Goal: Ask a question: Seek information or help from site administrators or community

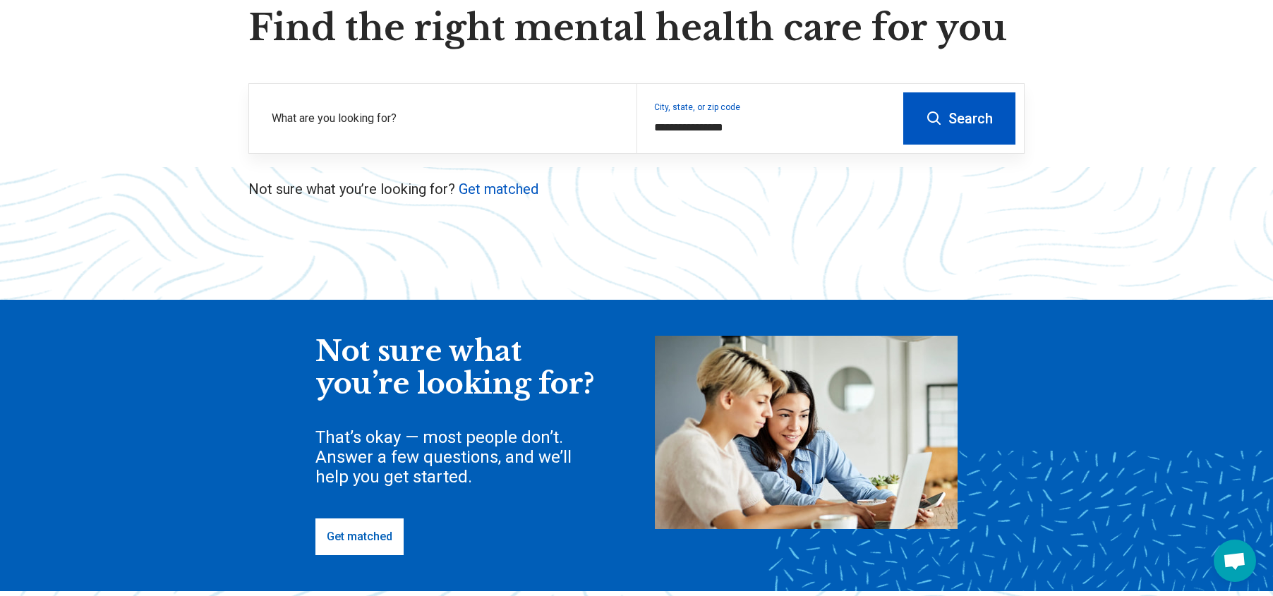
scroll to position [141, 0]
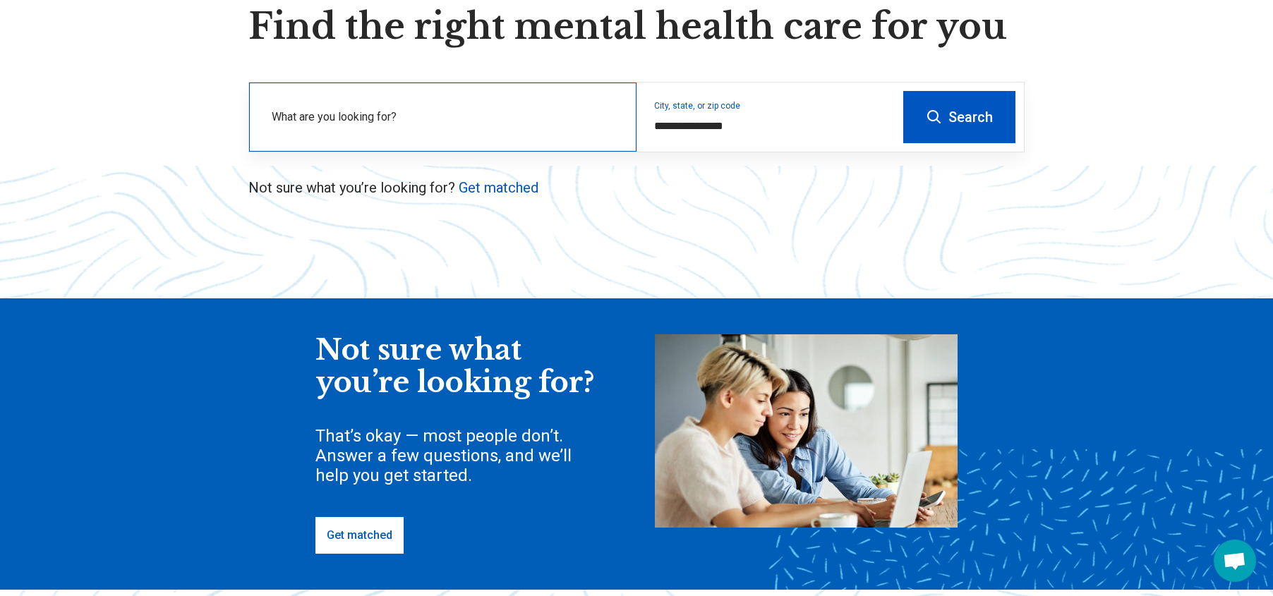
click at [495, 116] on label "What are you looking for?" at bounding box center [446, 117] width 348 height 17
click at [960, 121] on button "Search" at bounding box center [959, 117] width 112 height 52
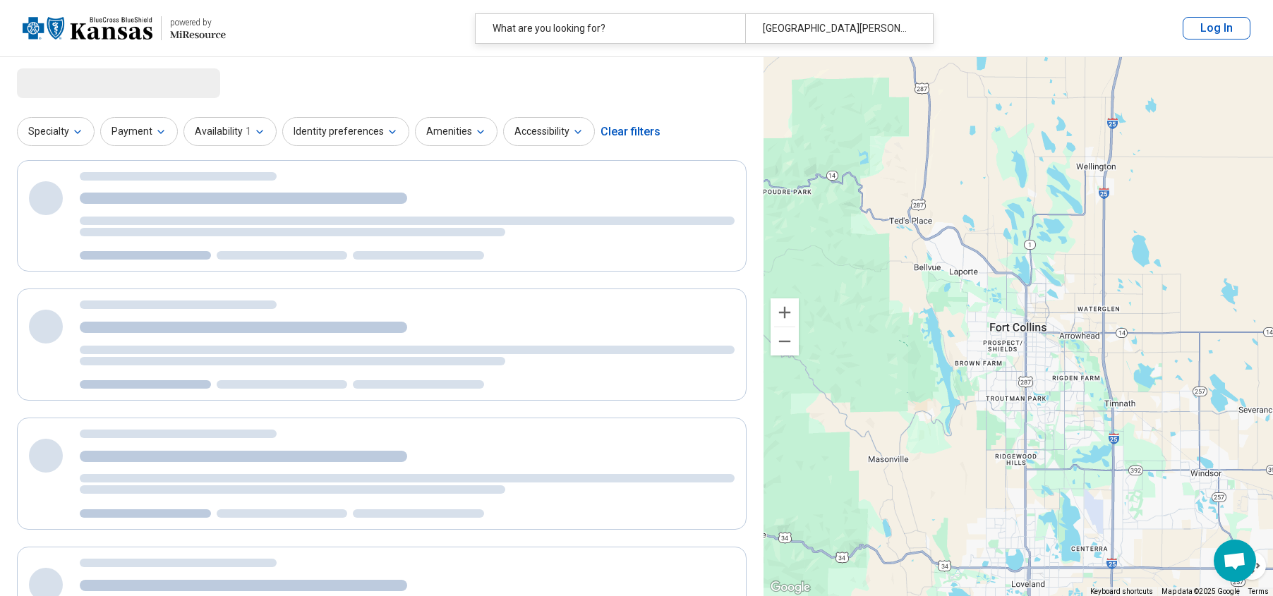
select select "***"
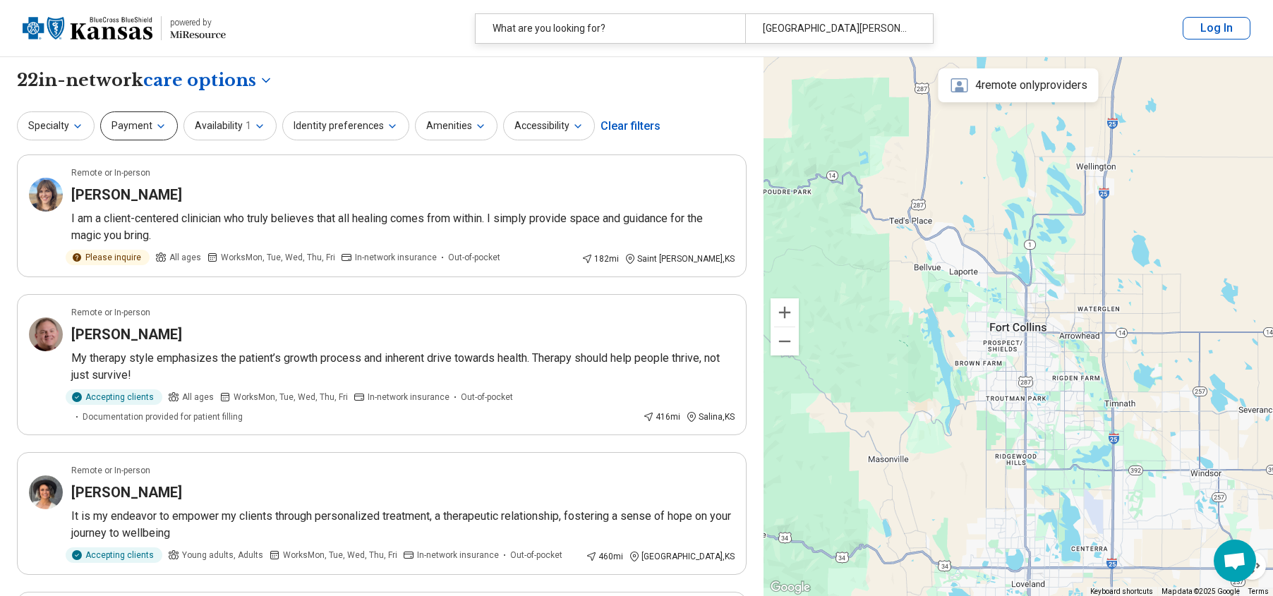
click at [163, 122] on icon "button" at bounding box center [160, 126] width 11 height 11
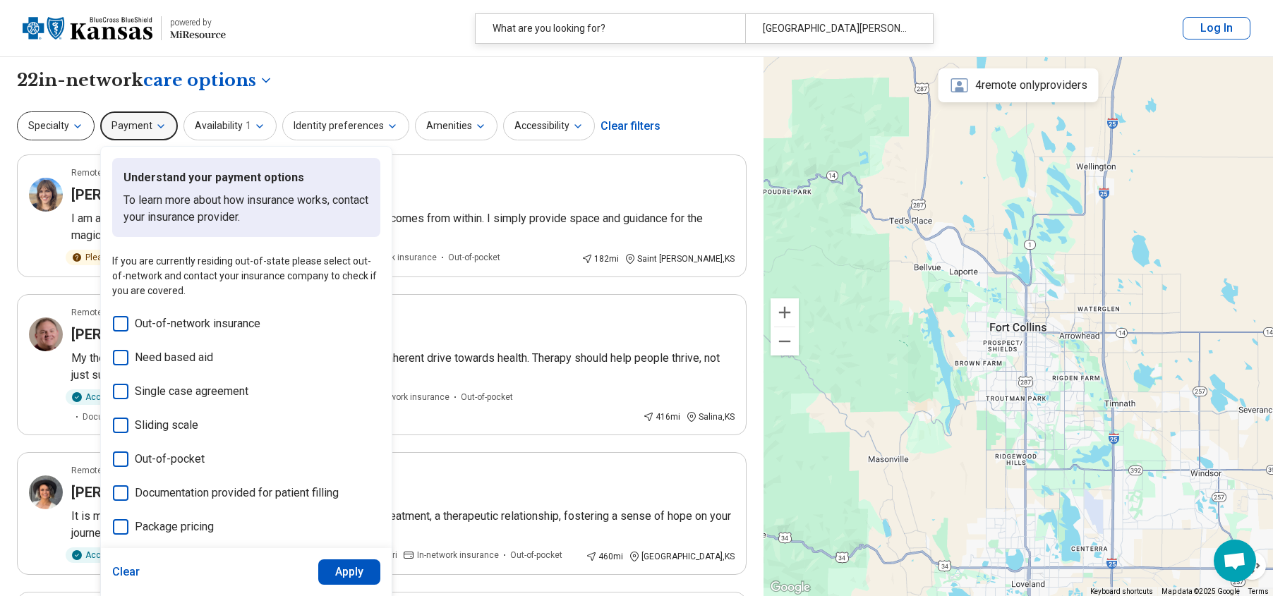
click at [80, 122] on icon "button" at bounding box center [77, 126] width 11 height 11
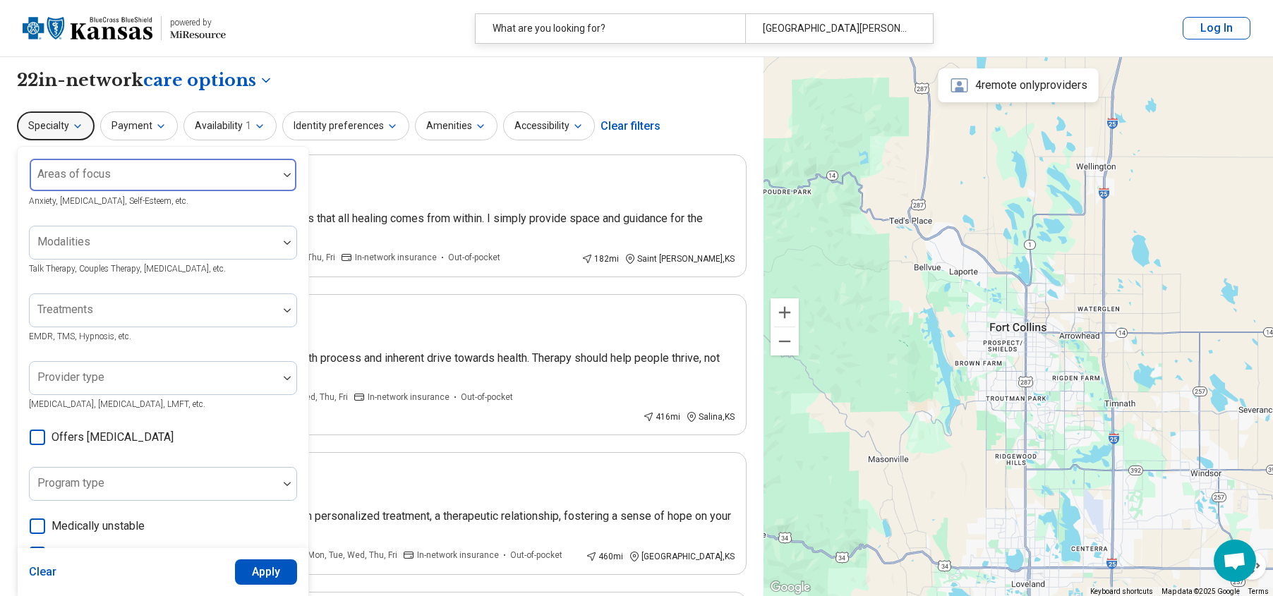
click at [264, 182] on div at bounding box center [153, 181] width 237 height 20
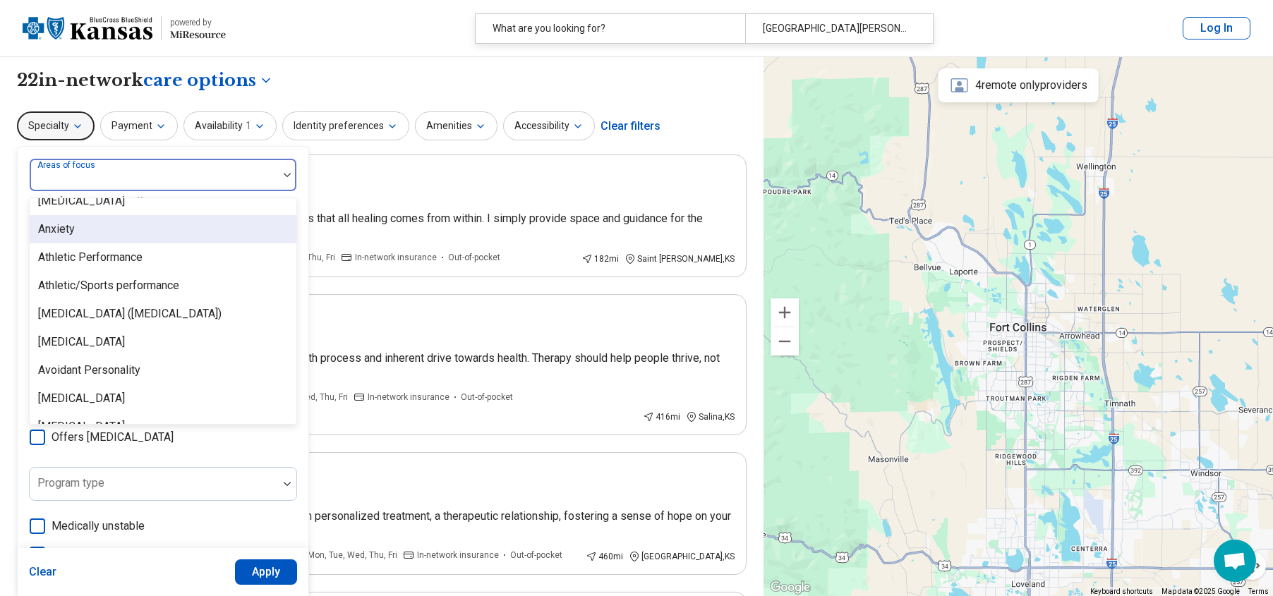
scroll to position [282, 0]
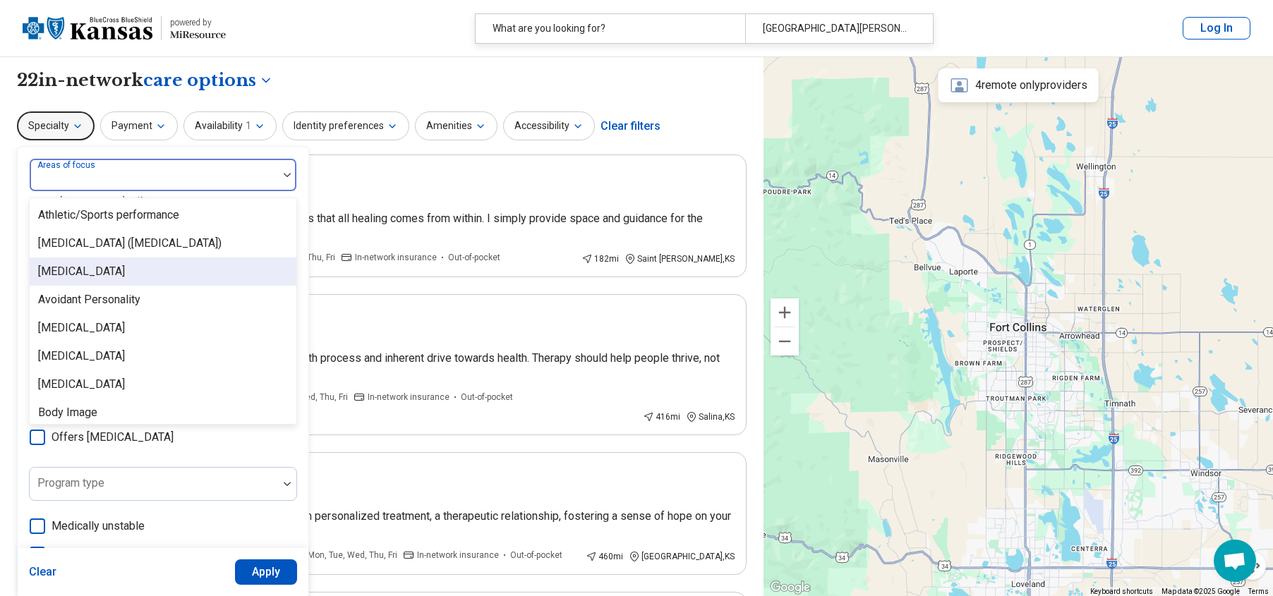
click at [67, 274] on div "[MEDICAL_DATA]" at bounding box center [81, 271] width 87 height 17
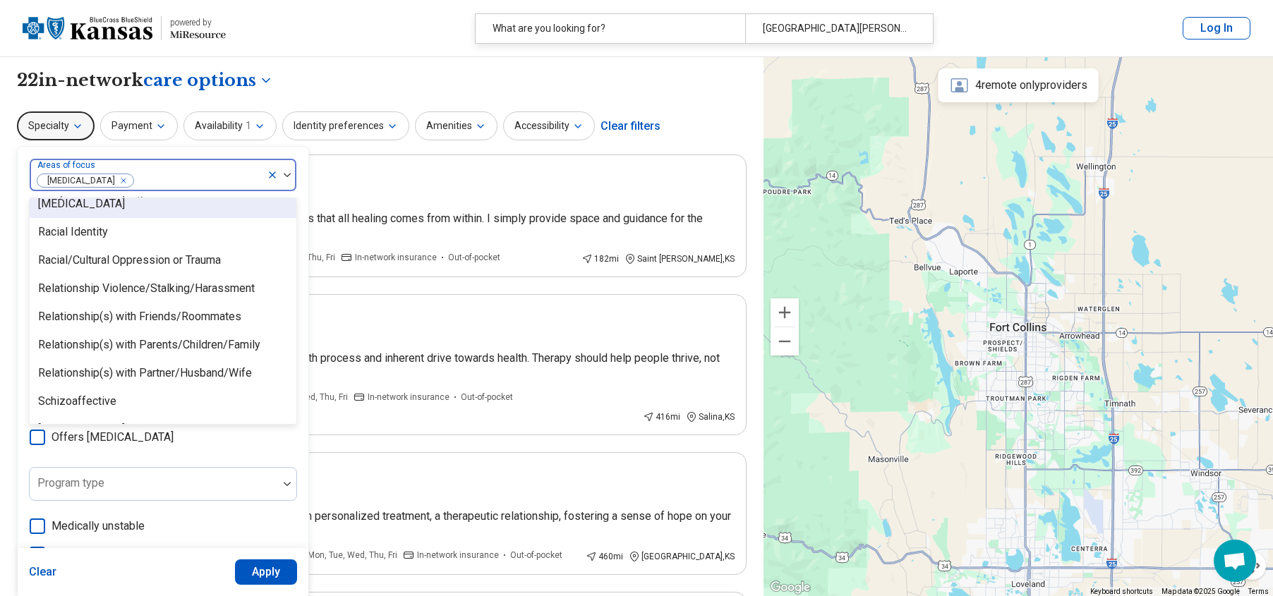
scroll to position [2187, 0]
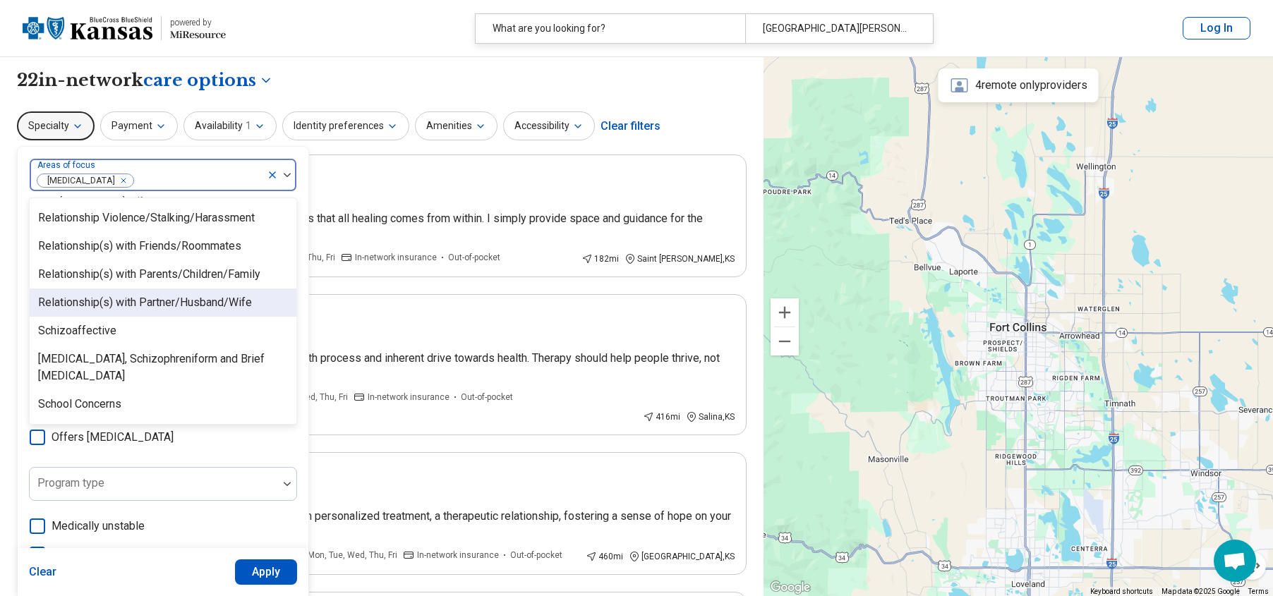
click at [150, 301] on div "Relationship(s) with Partner/Husband/Wife" at bounding box center [145, 302] width 214 height 17
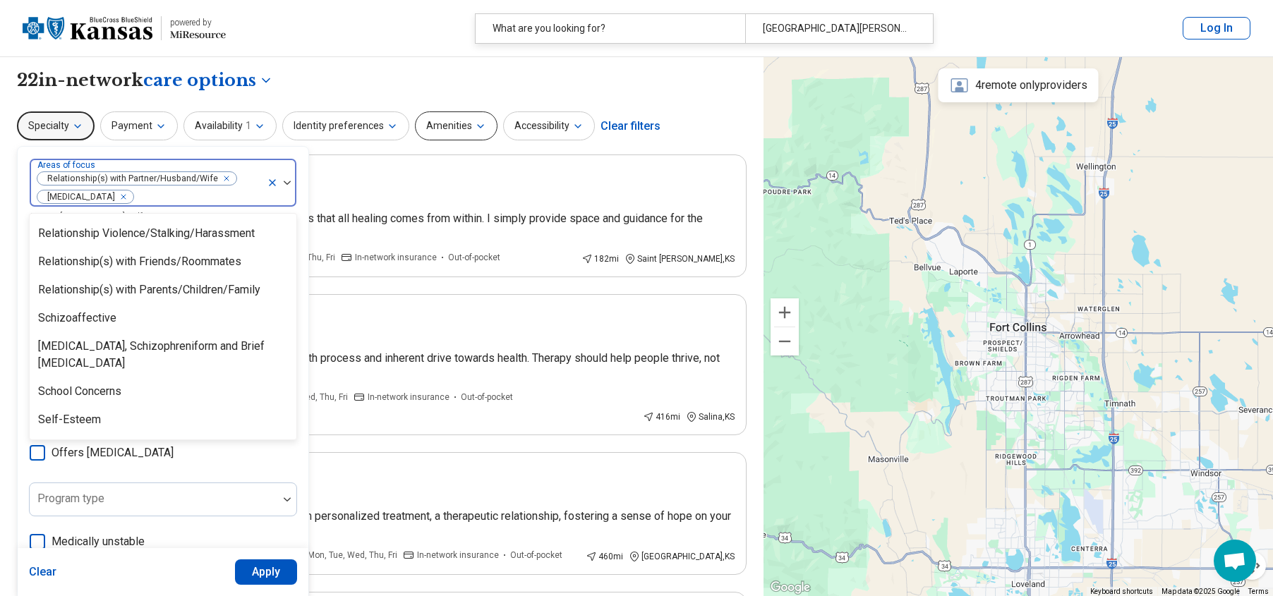
click at [475, 123] on icon "button" at bounding box center [480, 126] width 11 height 11
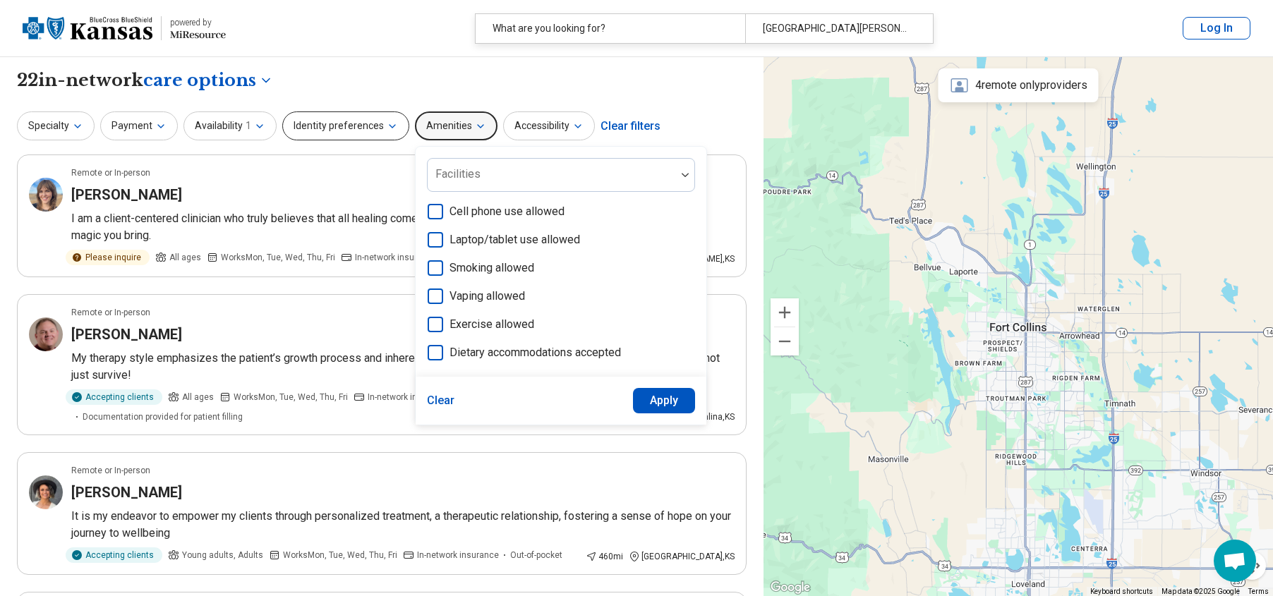
click at [387, 123] on icon "button" at bounding box center [392, 126] width 11 height 11
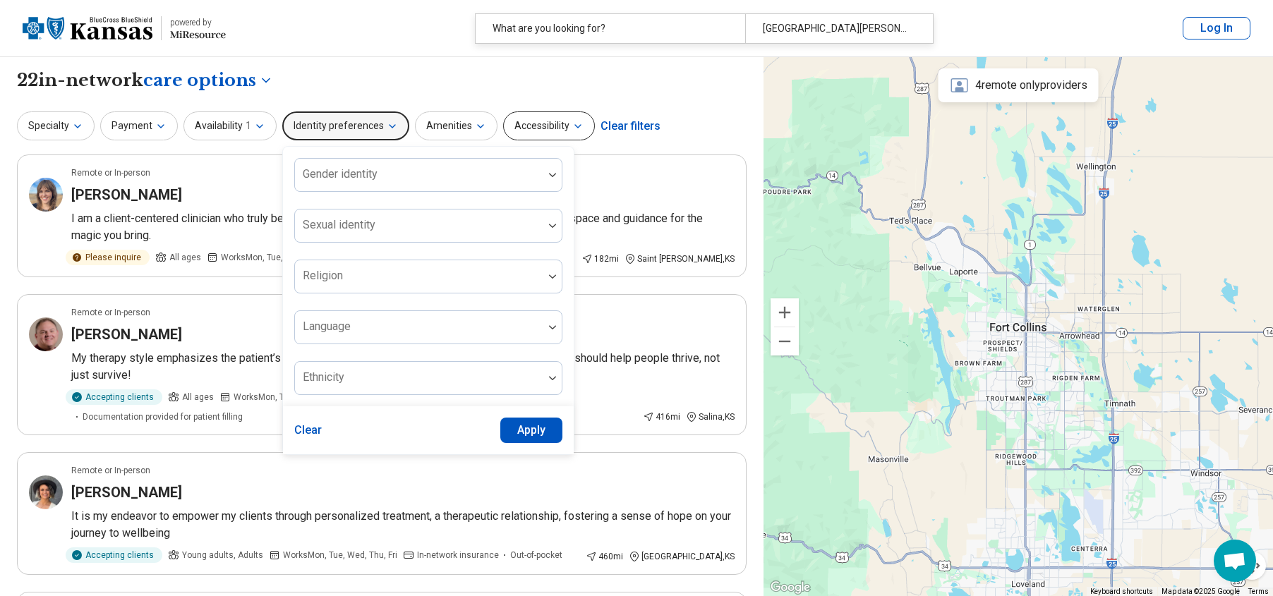
click at [556, 121] on button "Accessibility" at bounding box center [549, 125] width 92 height 29
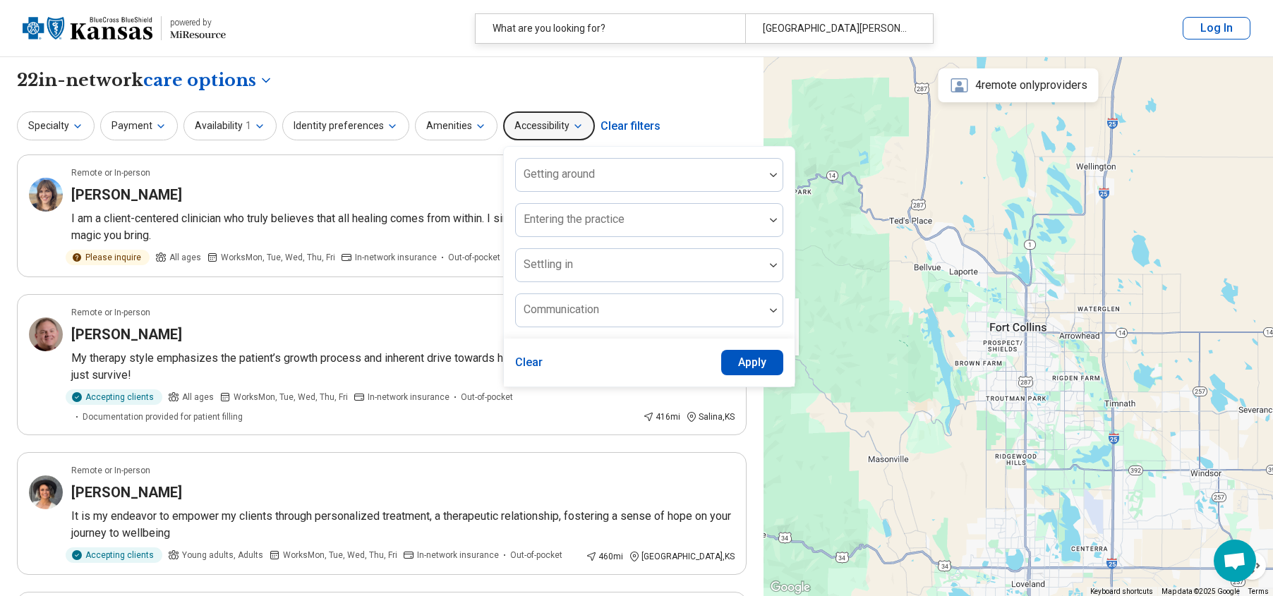
click at [438, 81] on div "**********" at bounding box center [382, 80] width 730 height 24
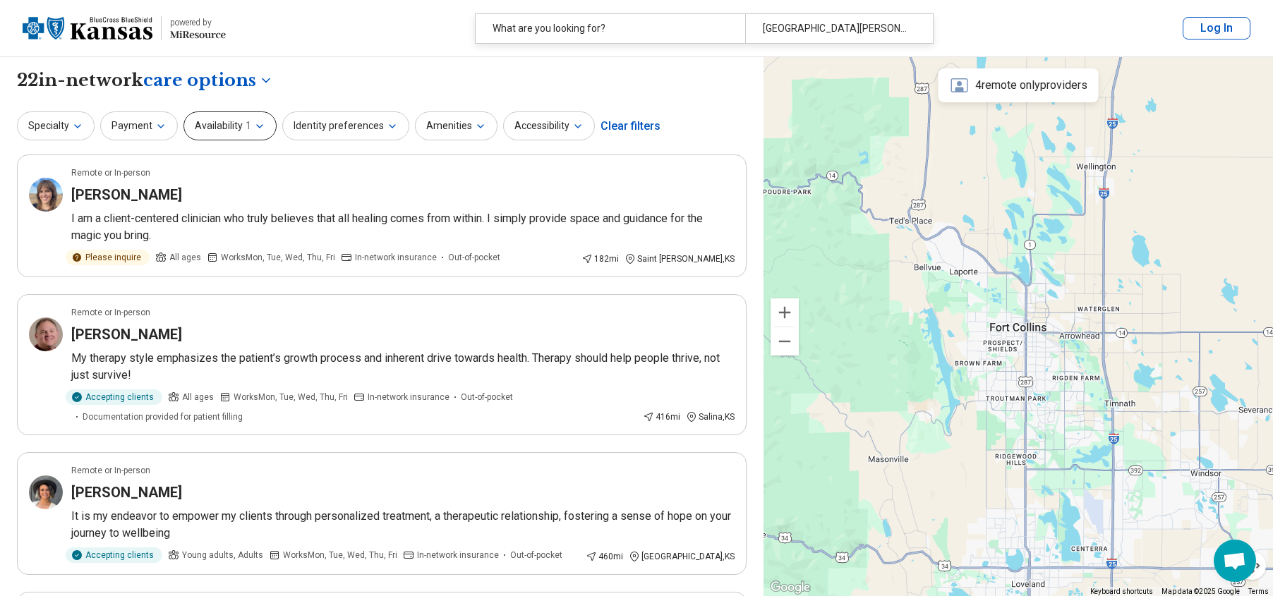
click at [254, 126] on icon "button" at bounding box center [259, 126] width 11 height 11
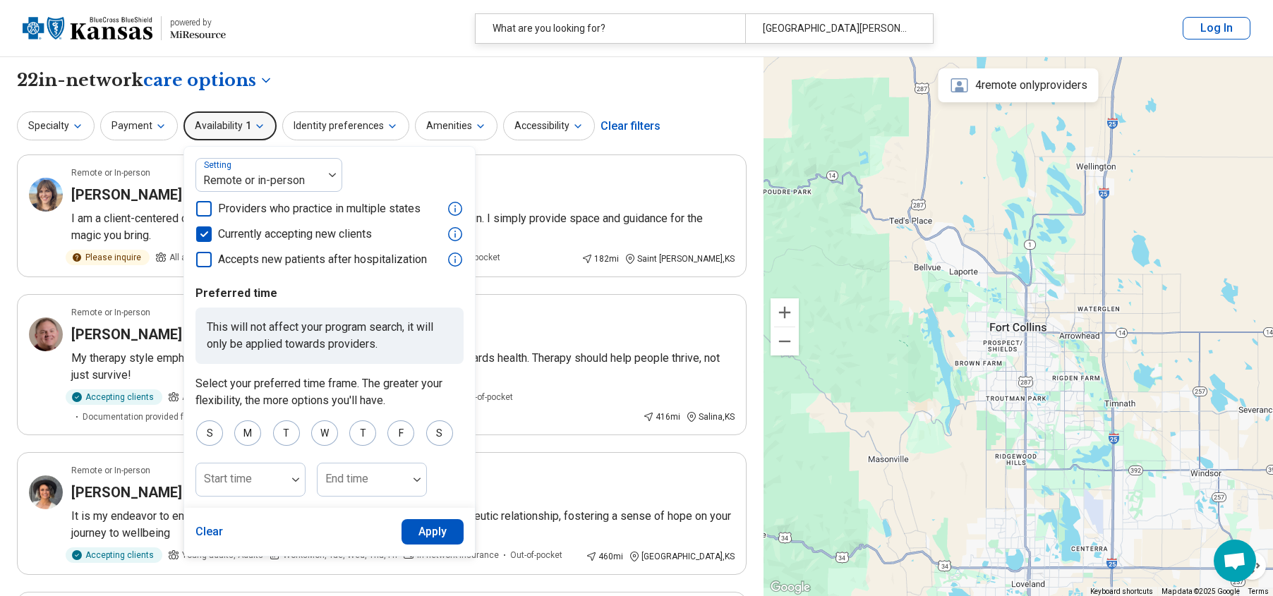
click at [298, 71] on div "**********" at bounding box center [382, 80] width 730 height 24
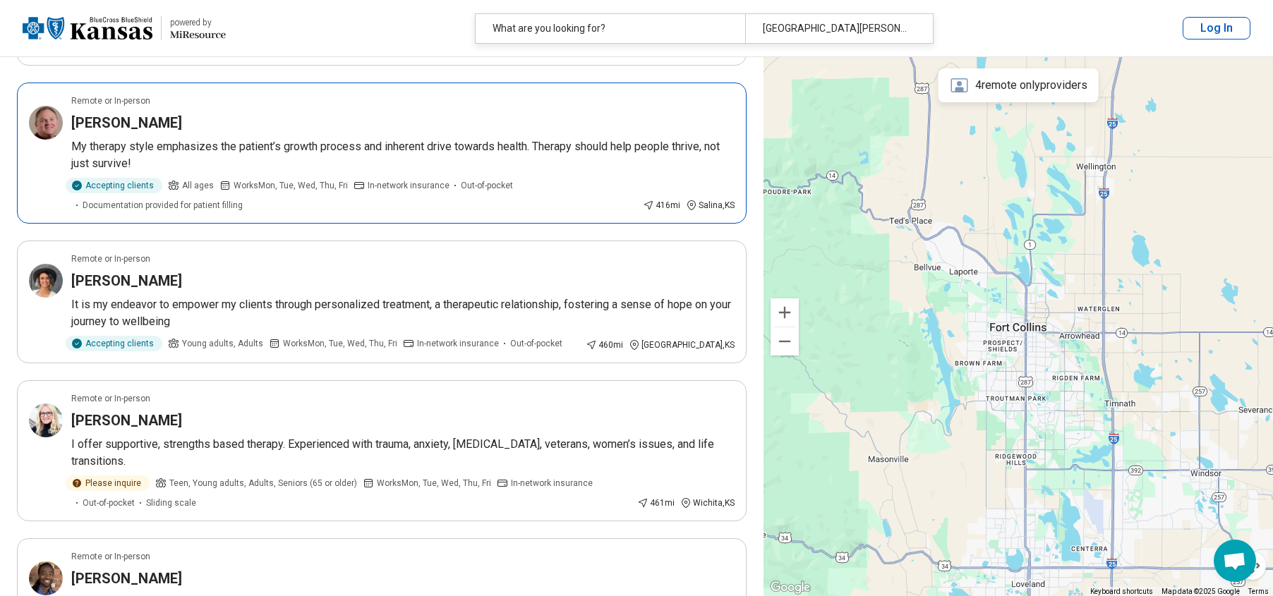
scroll to position [0, 0]
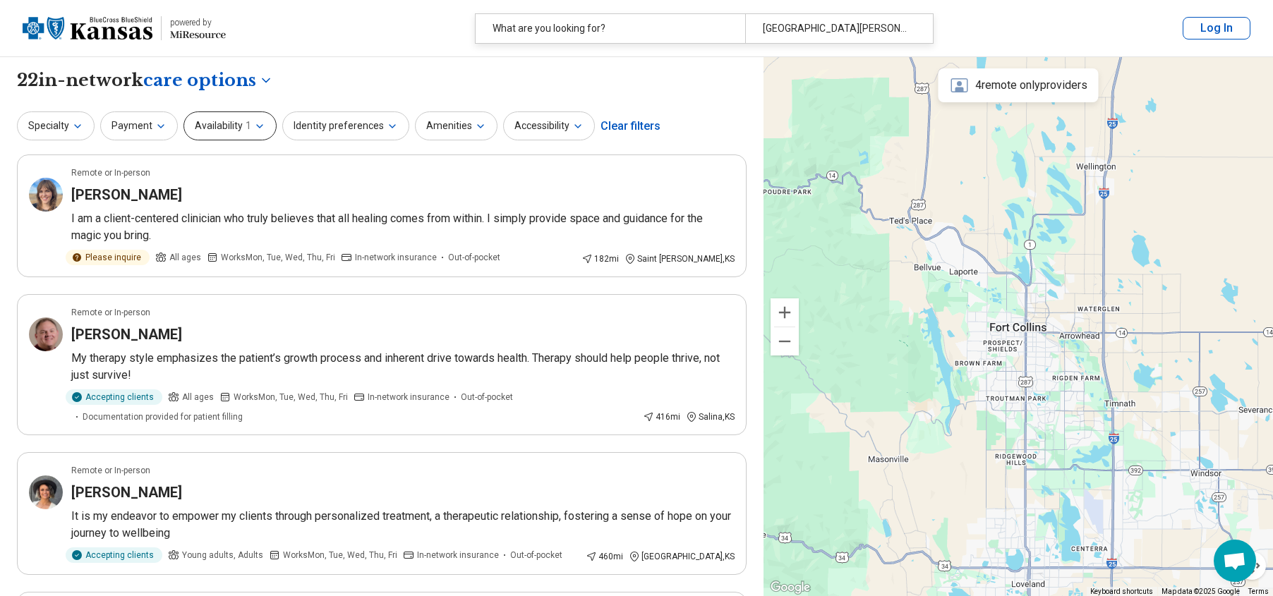
click at [246, 121] on span "1" at bounding box center [249, 126] width 6 height 15
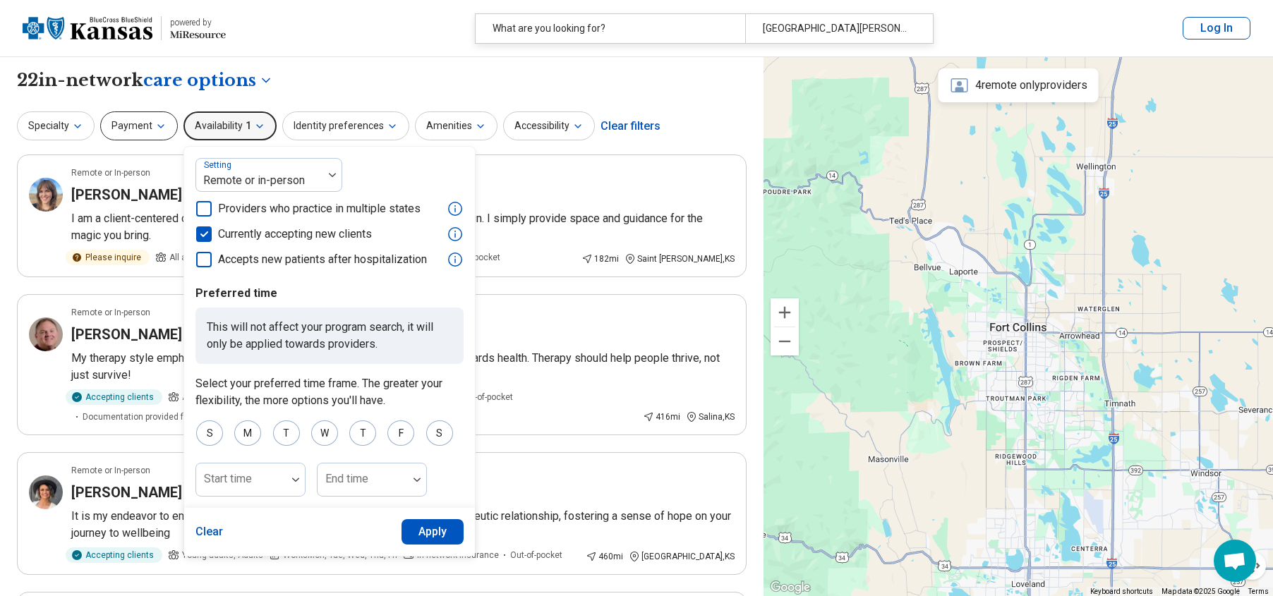
click at [163, 123] on icon "button" at bounding box center [160, 126] width 11 height 11
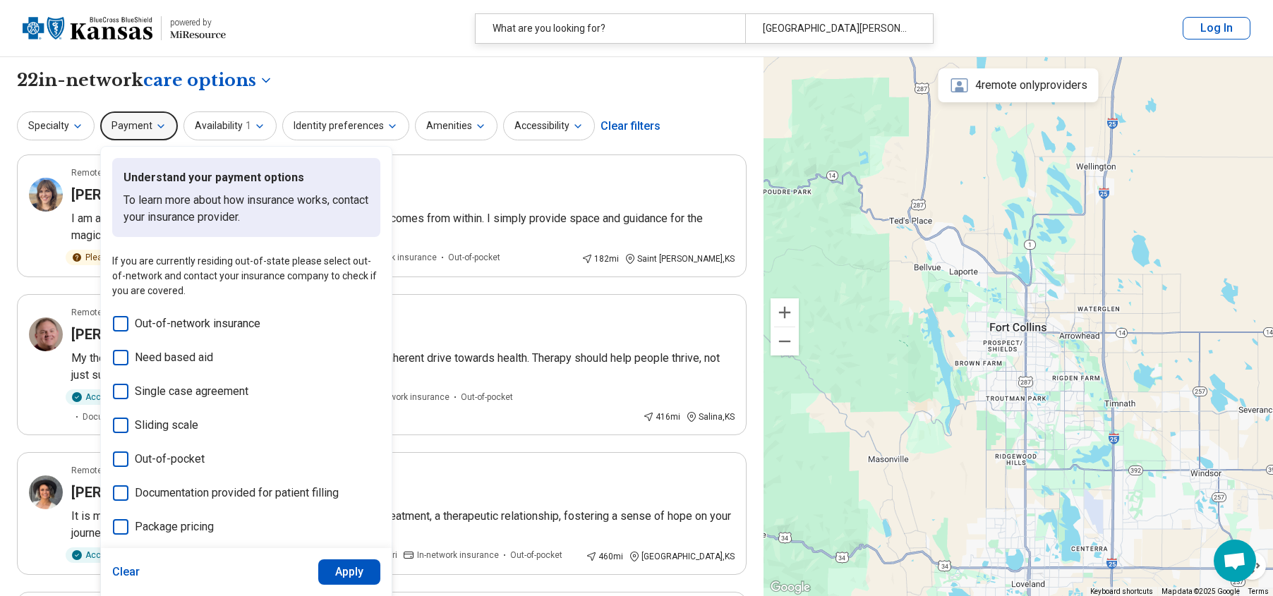
click at [116, 325] on icon at bounding box center [121, 324] width 16 height 16
click at [344, 581] on button "Apply" at bounding box center [349, 572] width 63 height 25
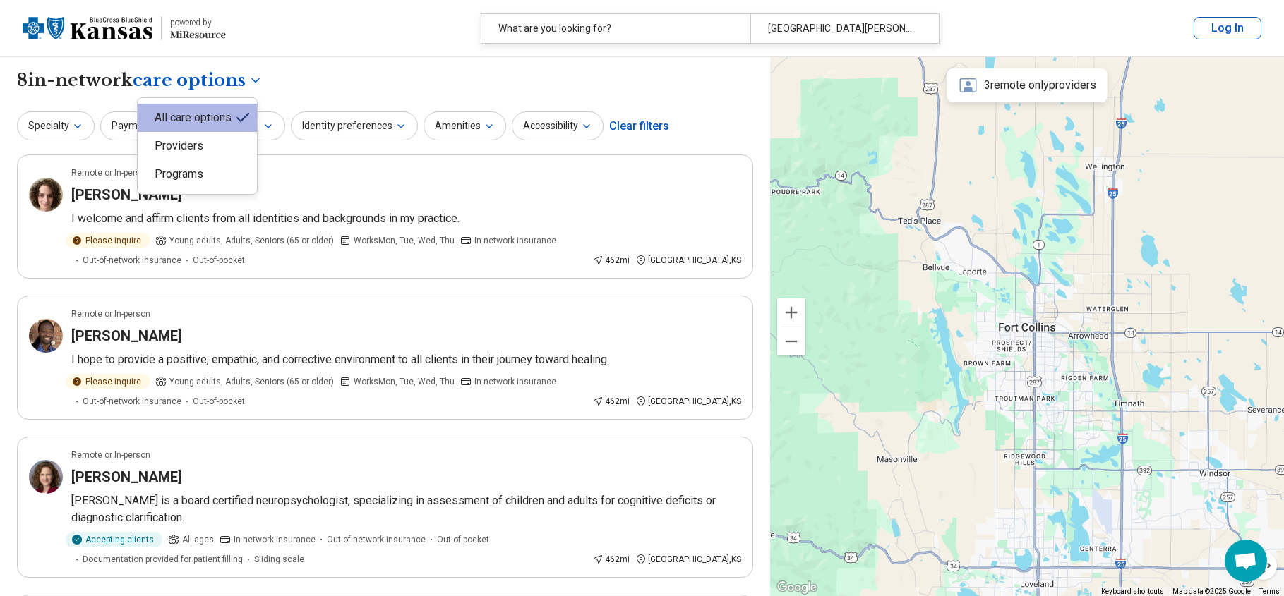
click at [648, 125] on div "Clear filters" at bounding box center [639, 126] width 60 height 34
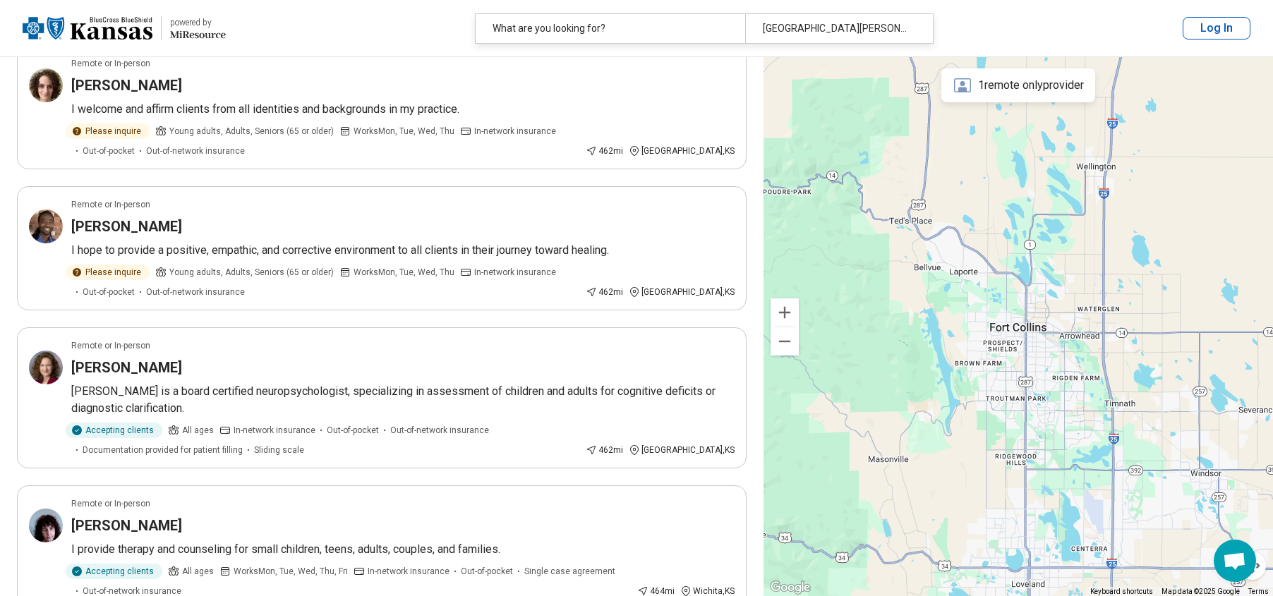
scroll to position [847, 0]
click at [1235, 565] on span "Open chat" at bounding box center [1234, 562] width 23 height 20
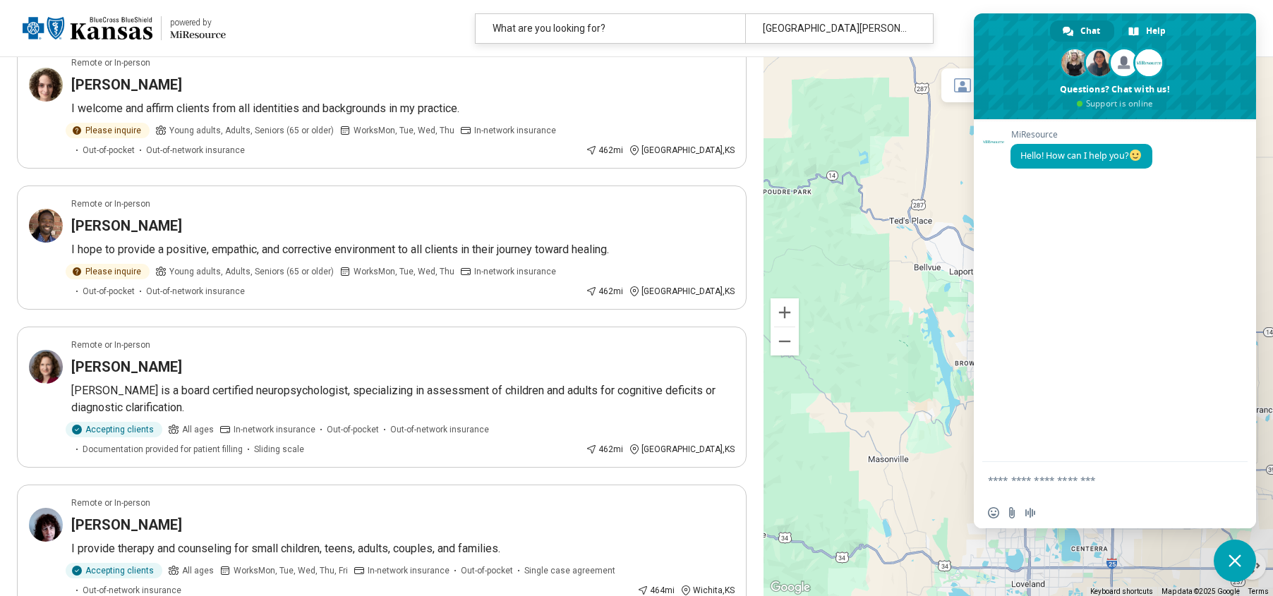
click at [1050, 490] on textarea "Compose your message..." at bounding box center [1101, 479] width 226 height 35
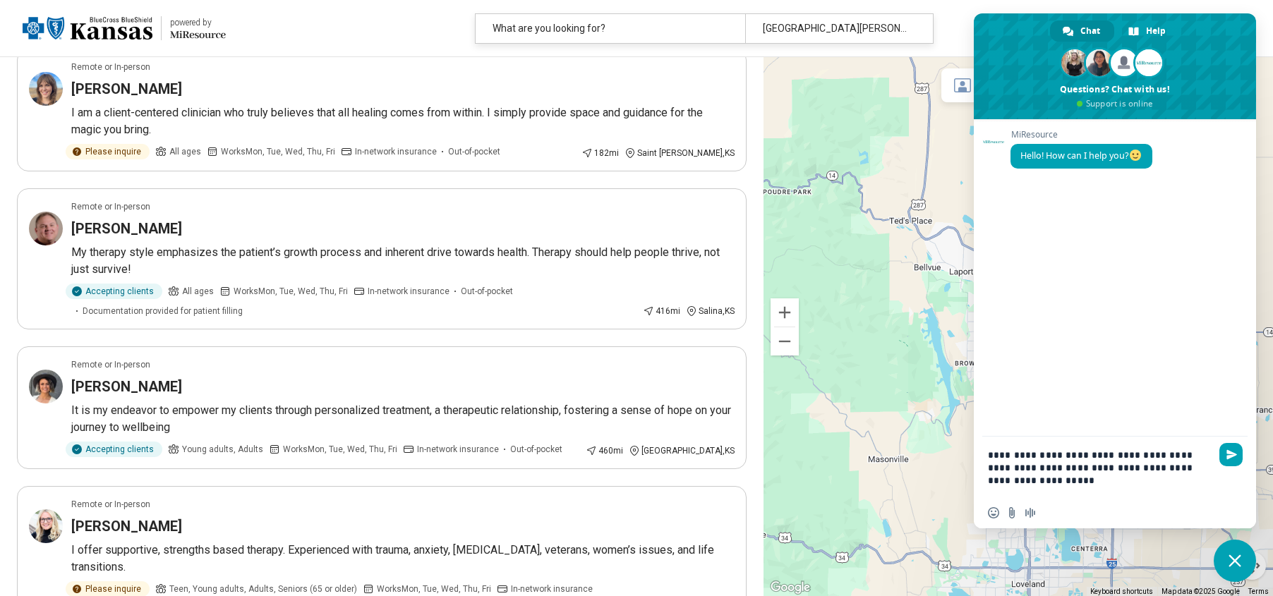
scroll to position [0, 0]
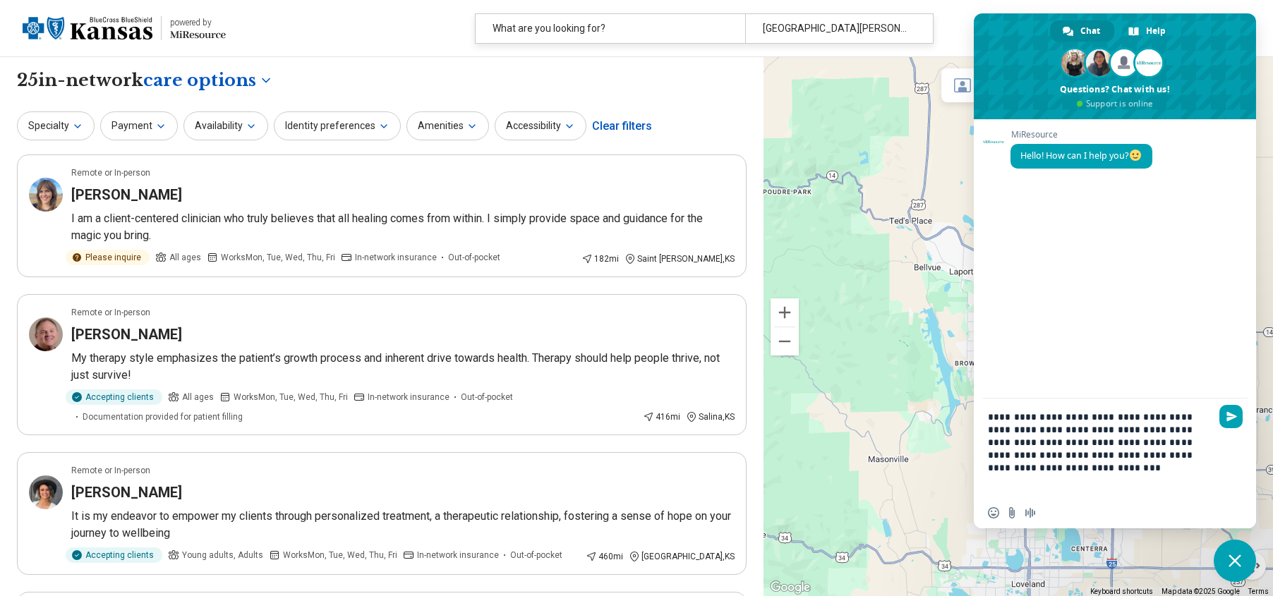
type textarea "**********"
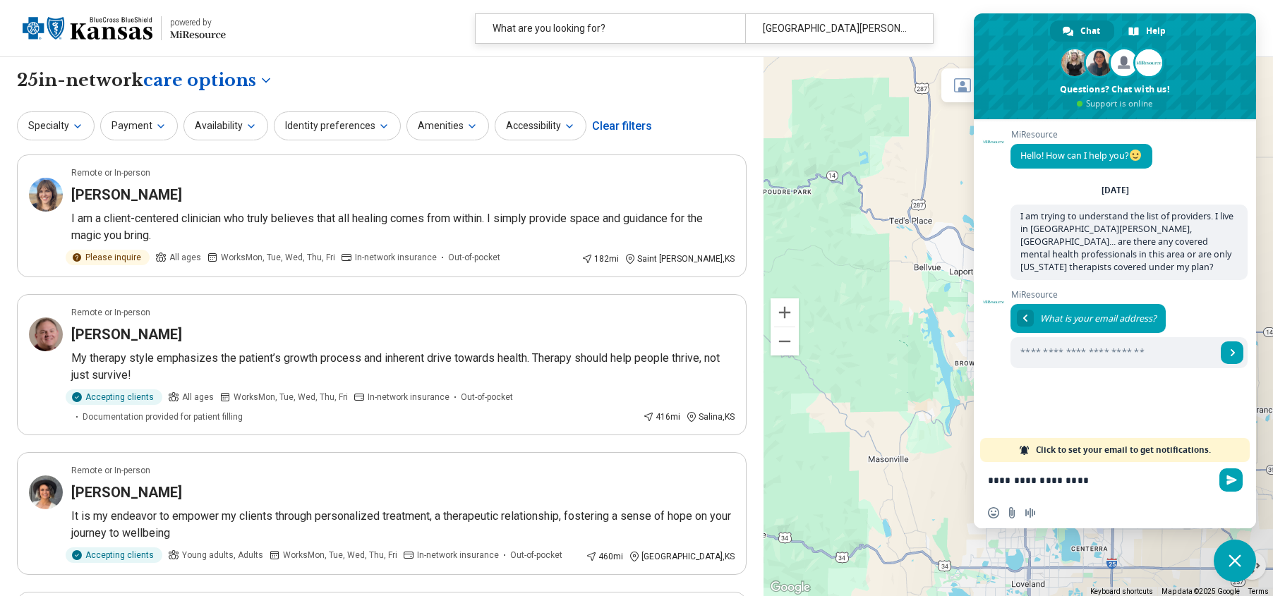
type textarea "**********"
click at [1082, 339] on input "Enter your email address..." at bounding box center [1113, 352] width 206 height 31
drag, startPoint x: 1239, startPoint y: 381, endPoint x: 1125, endPoint y: 385, distance: 113.7
click at [1125, 385] on span "[EMAIL_ADDRESS][DOMAIN_NAME]" at bounding box center [1164, 393] width 167 height 25
copy link "[EMAIL_ADDRESS][DOMAIN_NAME]"
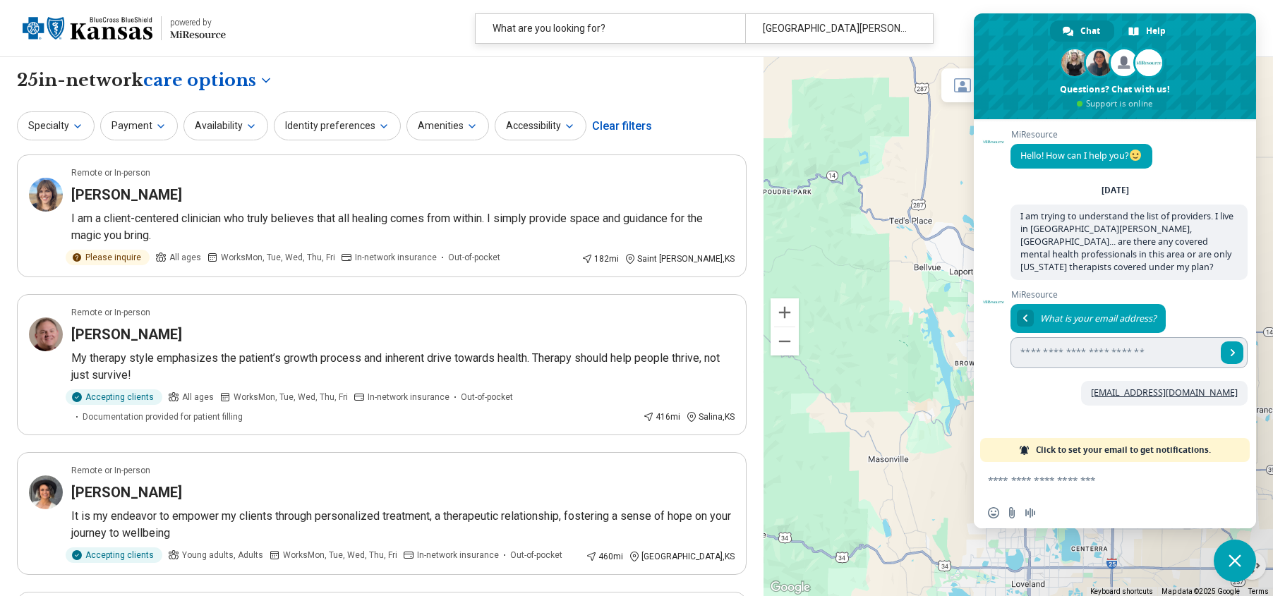
click at [1101, 339] on input "Enter your email address..." at bounding box center [1113, 352] width 206 height 31
paste input "**********"
type input "**********"
click at [1231, 349] on span "Send" at bounding box center [1232, 352] width 7 height 7
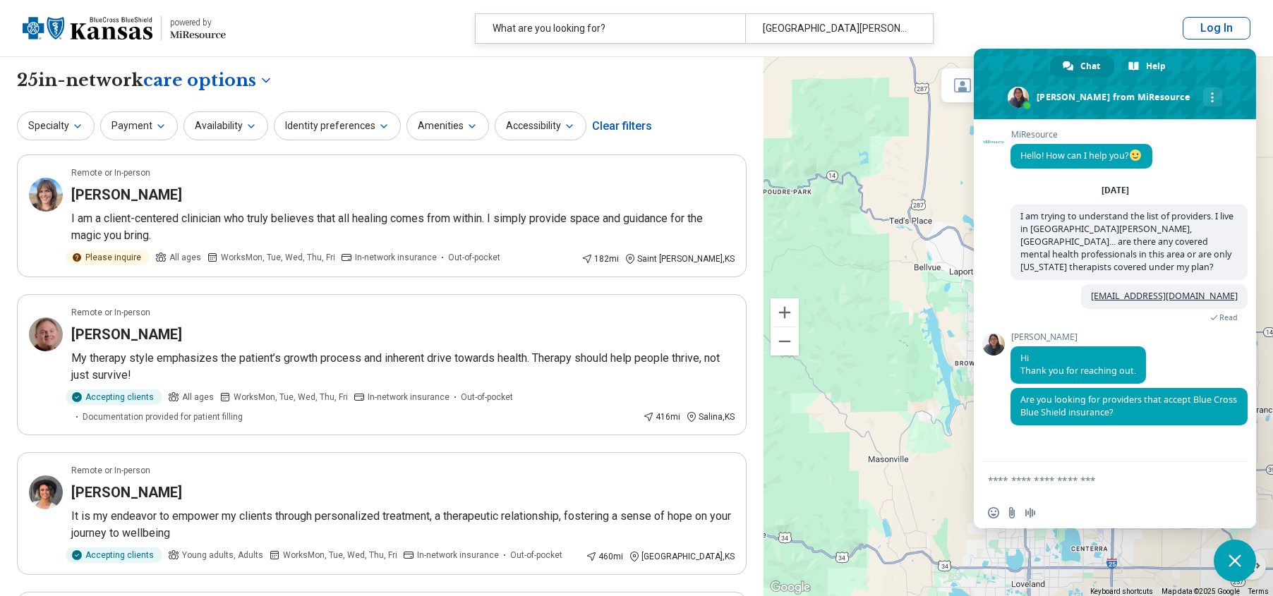
click at [1061, 487] on textarea "Compose your message..." at bounding box center [1101, 479] width 226 height 35
click at [1067, 481] on textarea "Compose your message..." at bounding box center [1101, 479] width 226 height 35
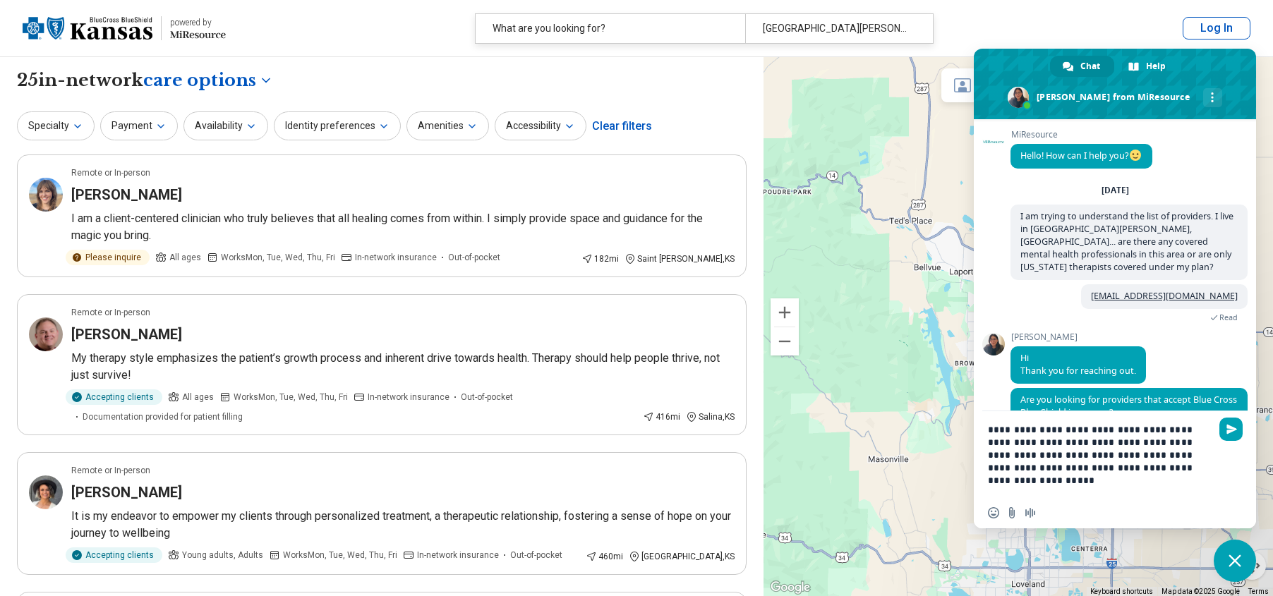
type textarea "**********"
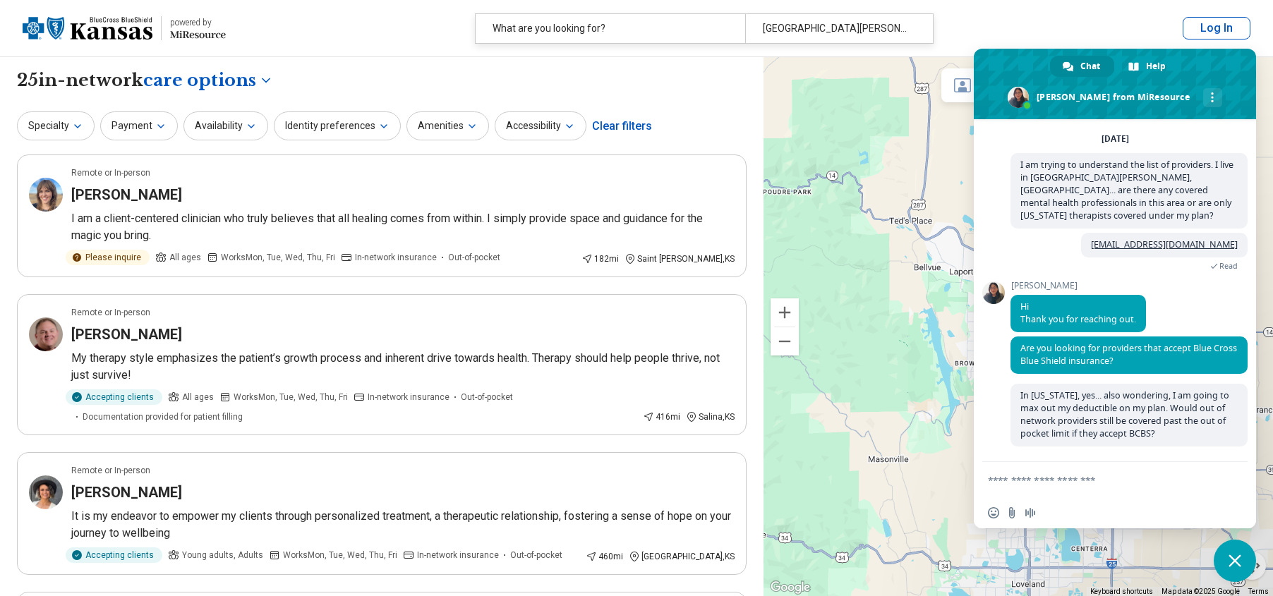
scroll to position [39, 0]
